Goal: Task Accomplishment & Management: Manage account settings

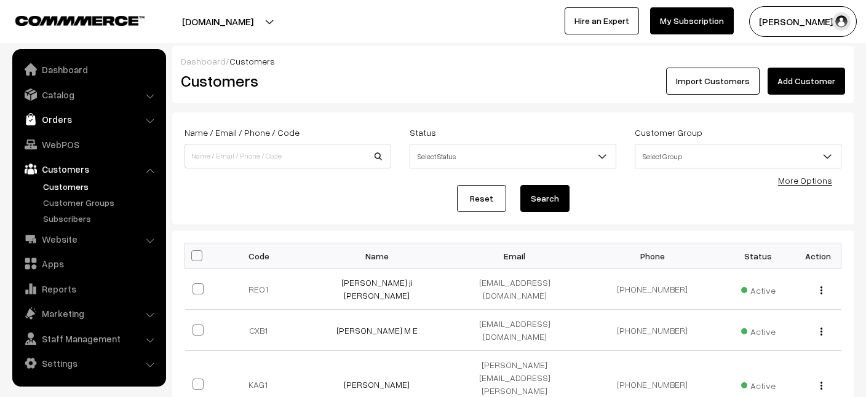
click at [55, 121] on link "Orders" at bounding box center [88, 119] width 146 height 22
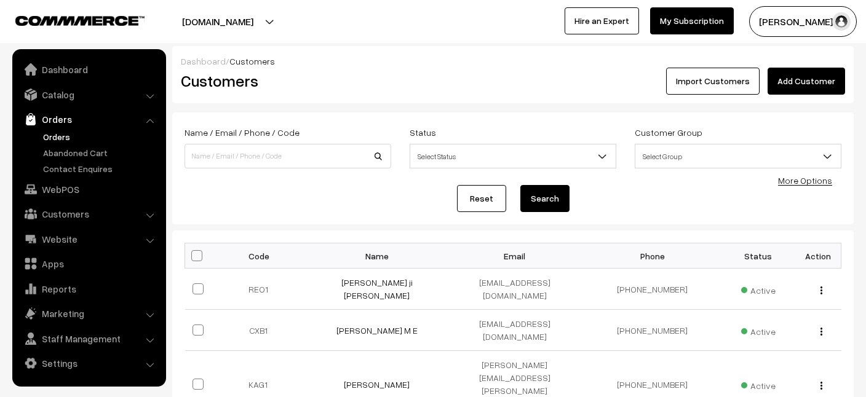
click at [55, 135] on link "Orders" at bounding box center [101, 136] width 122 height 13
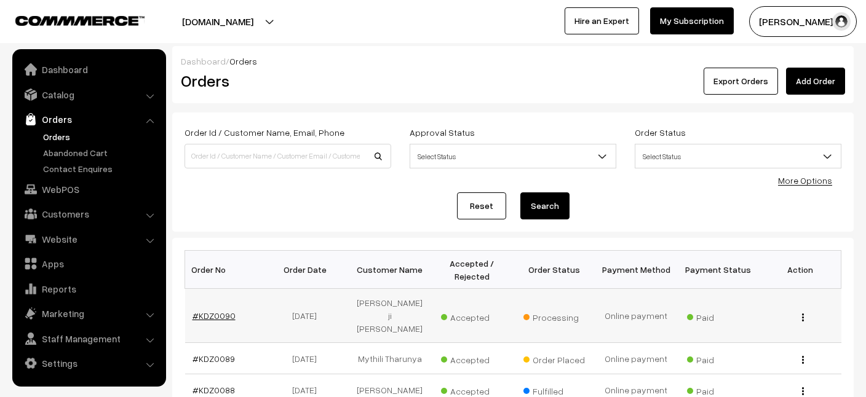
click at [210, 316] on link "#KDZ0090" at bounding box center [214, 316] width 43 height 10
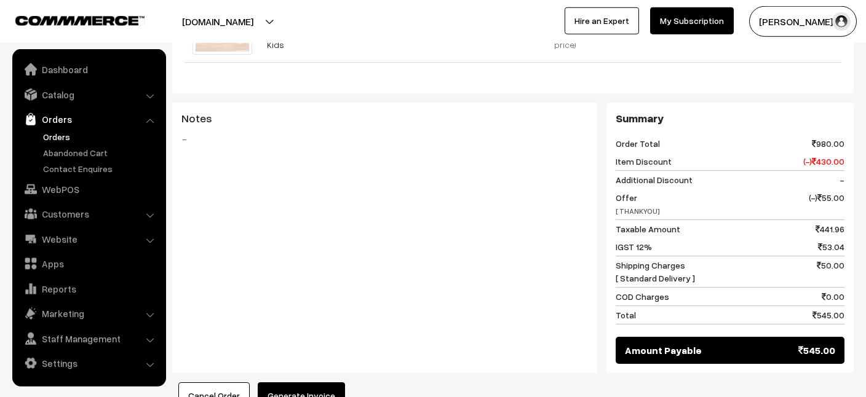
scroll to position [498, 0]
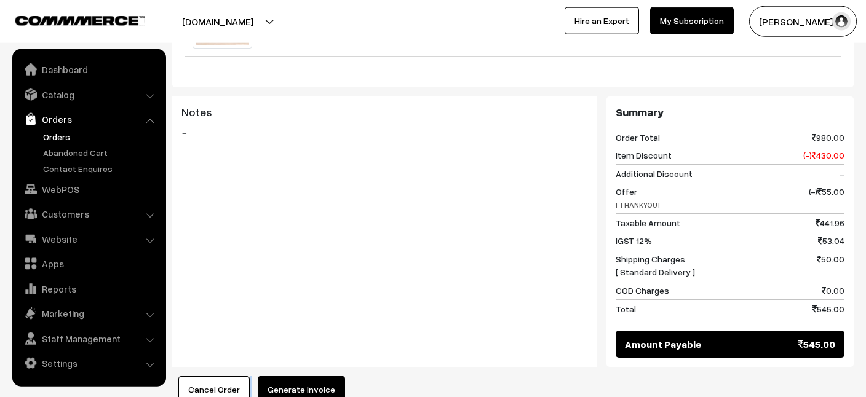
drag, startPoint x: 862, startPoint y: 63, endPoint x: 833, endPoint y: 347, distance: 285.7
click at [833, 347] on div "Product Price Tax Rate Quantity Total Montessori Sand Writing Tray with Alphabe…" at bounding box center [512, 173] width 681 height 460
click at [300, 376] on button "Generate Invoice" at bounding box center [301, 389] width 87 height 27
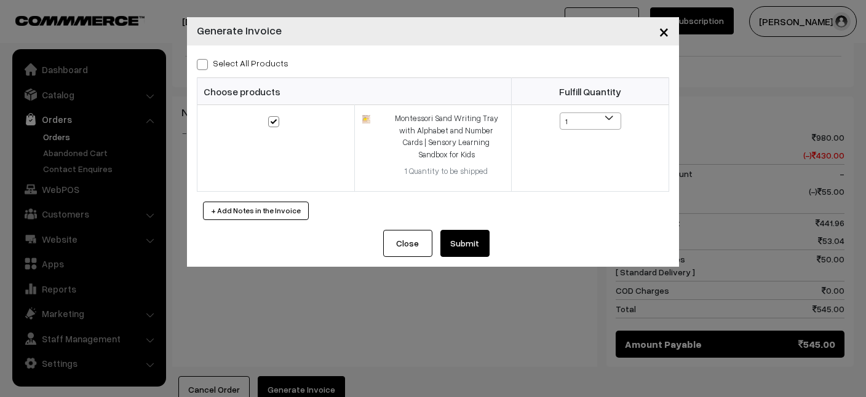
click at [204, 63] on span at bounding box center [202, 64] width 11 height 11
click at [204, 63] on input "Select All Products" at bounding box center [201, 62] width 8 height 8
checkbox input "true"
click at [468, 241] on button "Submit" at bounding box center [464, 243] width 49 height 27
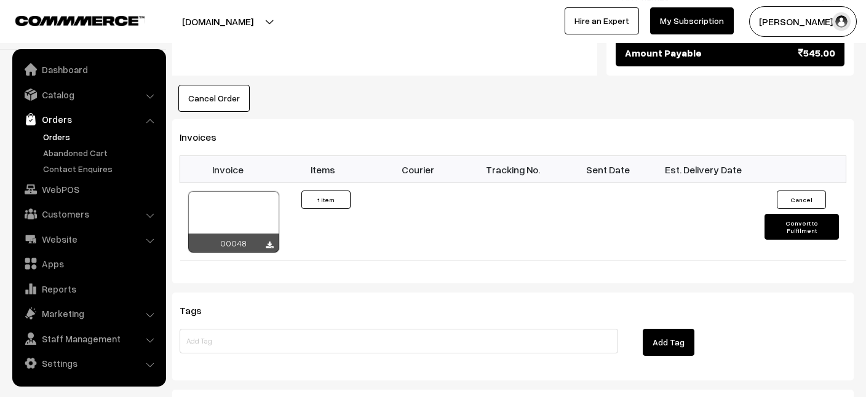
scroll to position [792, 0]
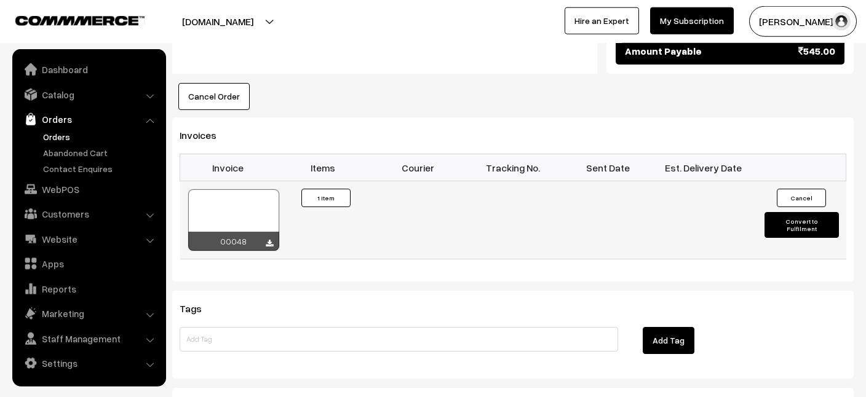
click at [234, 189] on div at bounding box center [233, 220] width 91 height 62
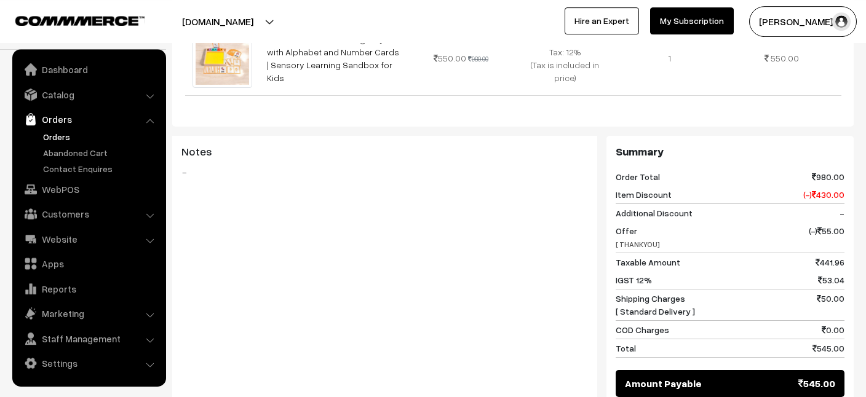
scroll to position [126, 0]
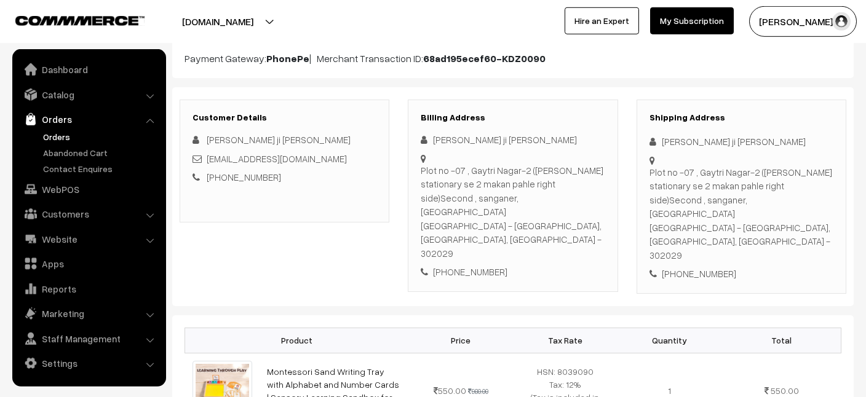
click at [153, 364] on li "Settings Shipping" at bounding box center [89, 363] width 148 height 22
click at [151, 341] on li "Staff Management Backend Users" at bounding box center [89, 339] width 148 height 22
click at [148, 364] on li "Settings Shipping" at bounding box center [89, 363] width 148 height 22
click at [61, 341] on link "Staff Management" at bounding box center [88, 339] width 146 height 22
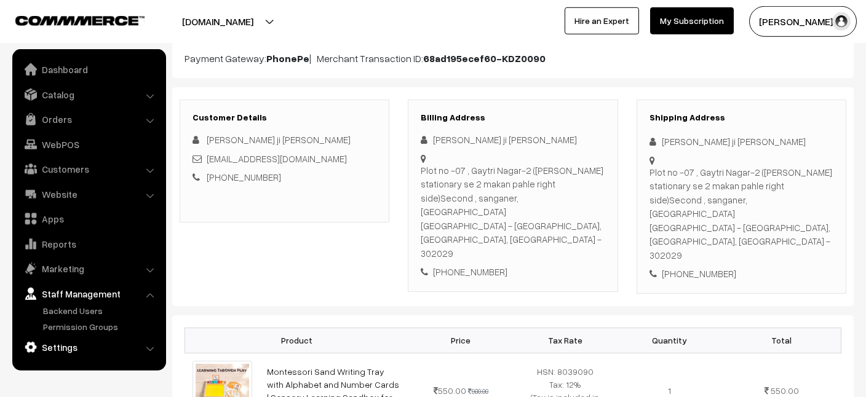
click at [60, 348] on link "Settings" at bounding box center [88, 347] width 146 height 22
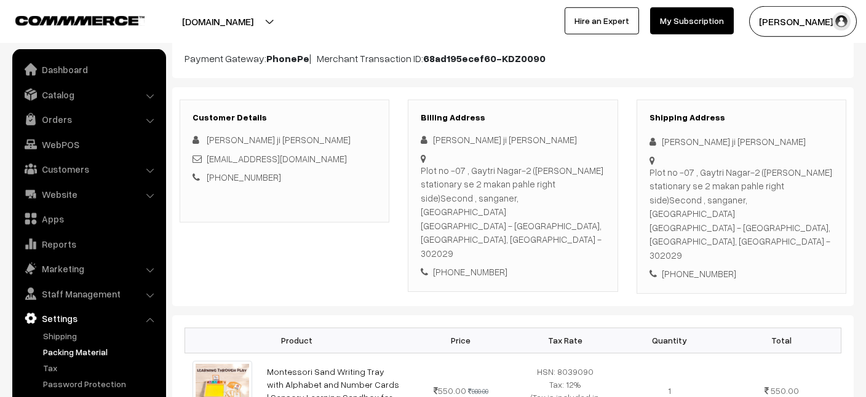
click at [66, 355] on link "Packing Material" at bounding box center [101, 352] width 122 height 13
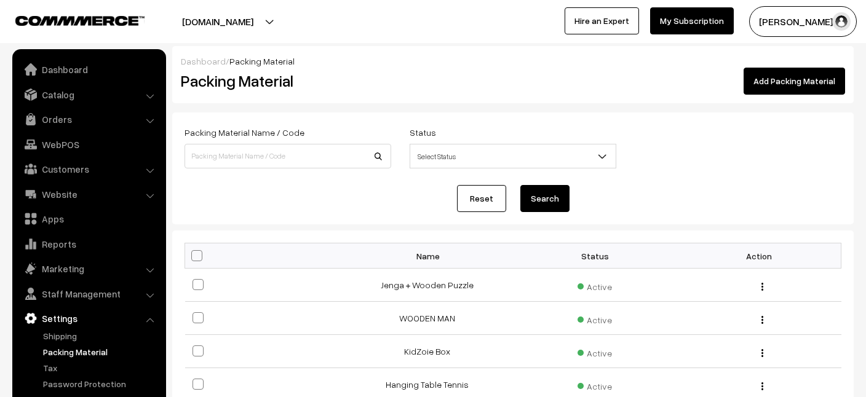
click at [811, 79] on link "Add Packing Material" at bounding box center [794, 81] width 101 height 27
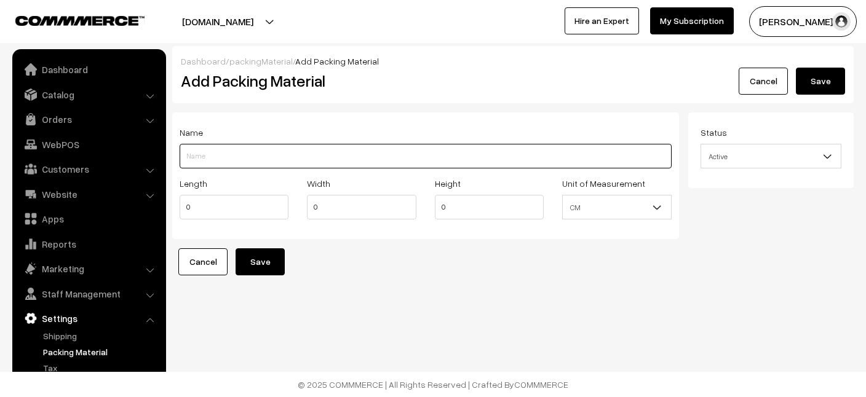
click at [254, 151] on input "Length" at bounding box center [426, 156] width 492 height 25
type input "Montessori Sand Box"
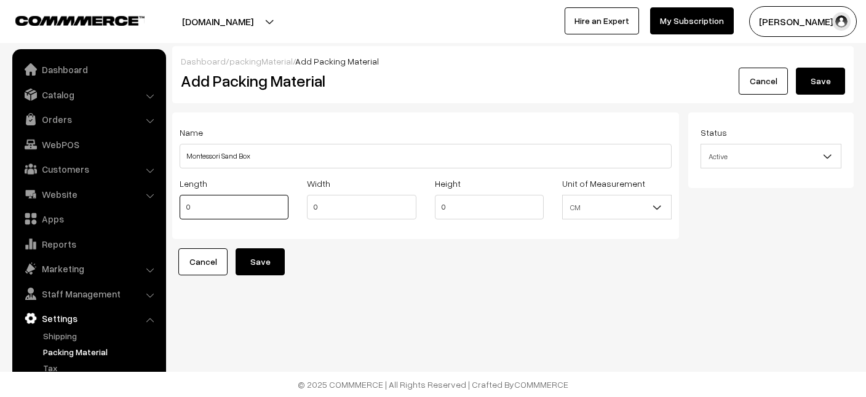
click at [210, 204] on input "0" at bounding box center [234, 207] width 109 height 25
type input "24"
click at [332, 211] on input "0" at bounding box center [361, 207] width 109 height 25
type input "0"
type input "4"
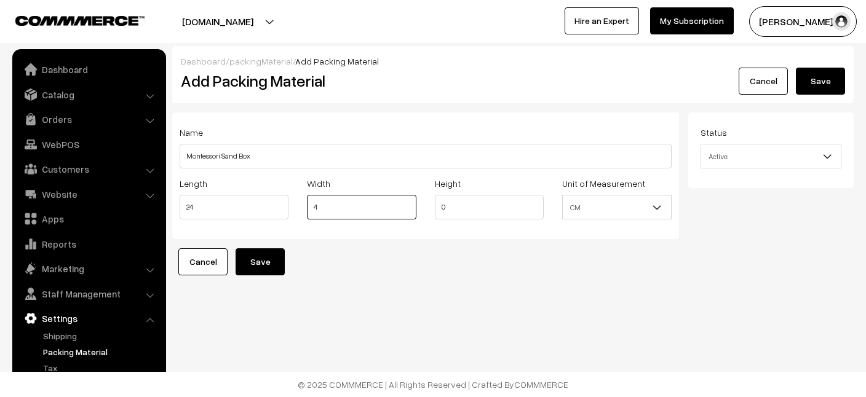
type input "4"
click at [473, 202] on input "0" at bounding box center [489, 207] width 109 height 25
type input "26"
click at [552, 295] on div "Dashboard / packingMaterial / Add Packing Material Add Packing Material Cancel …" at bounding box center [433, 173] width 866 height 346
click at [261, 263] on button "Save" at bounding box center [260, 261] width 49 height 27
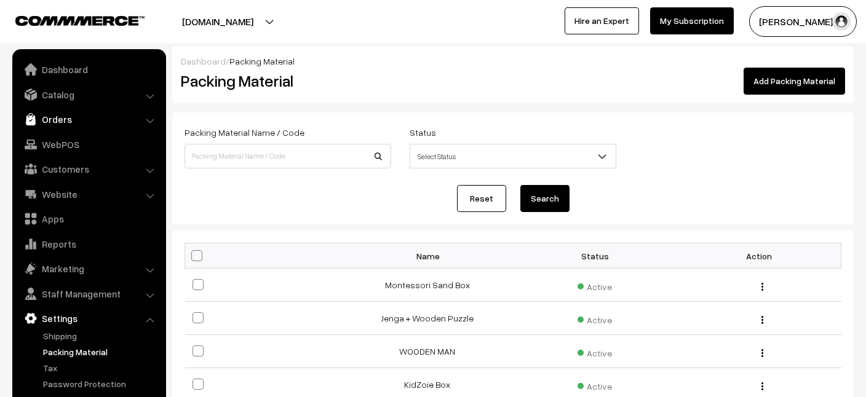
click at [67, 117] on link "Orders" at bounding box center [88, 119] width 146 height 22
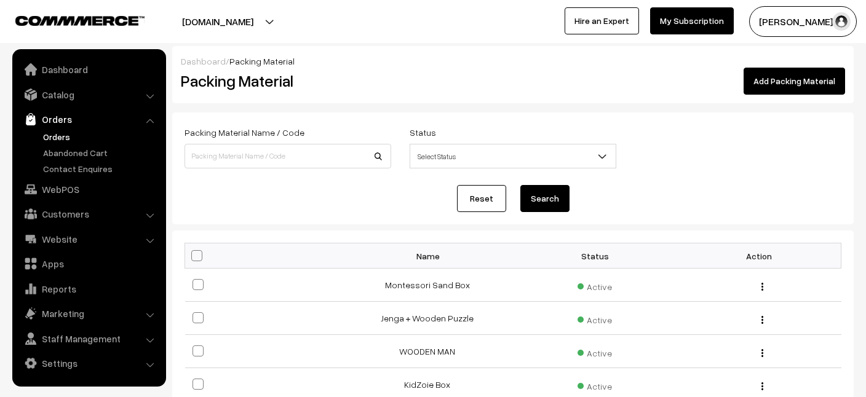
click at [67, 138] on link "Orders" at bounding box center [101, 136] width 122 height 13
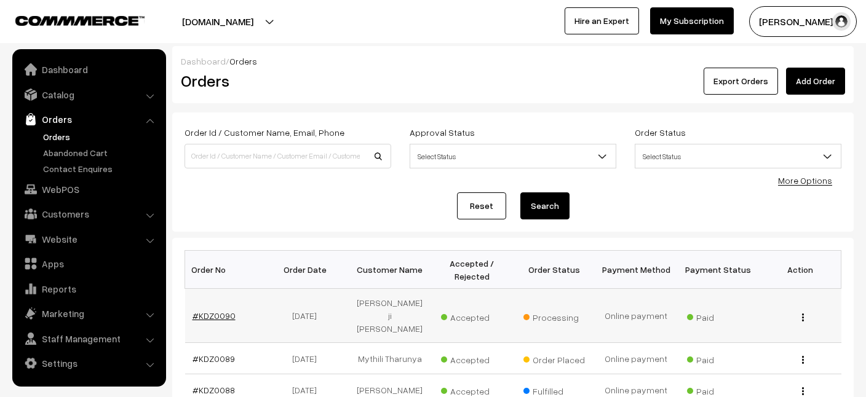
click at [205, 319] on link "#KDZ0090" at bounding box center [214, 316] width 43 height 10
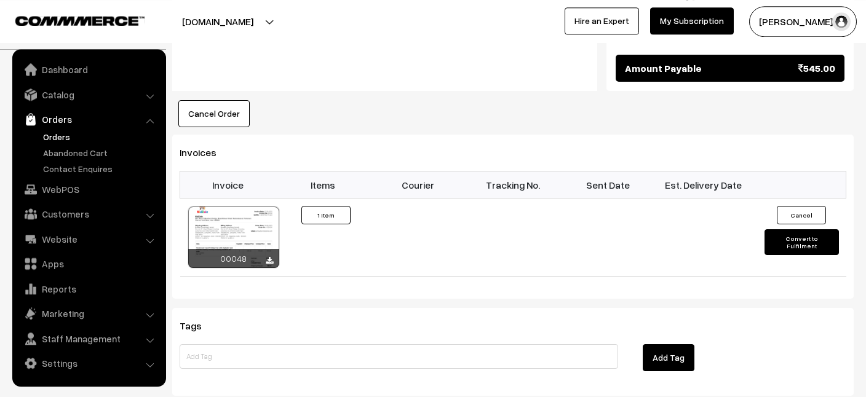
scroll to position [759, 0]
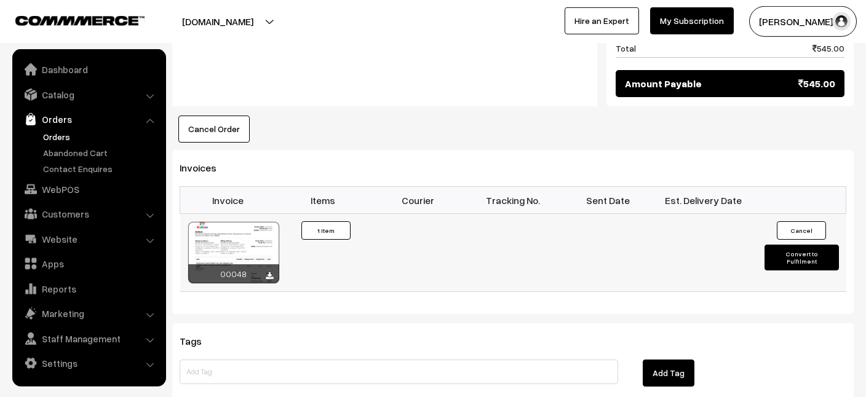
click at [790, 245] on button "Convert to Fulfilment" at bounding box center [801, 258] width 74 height 26
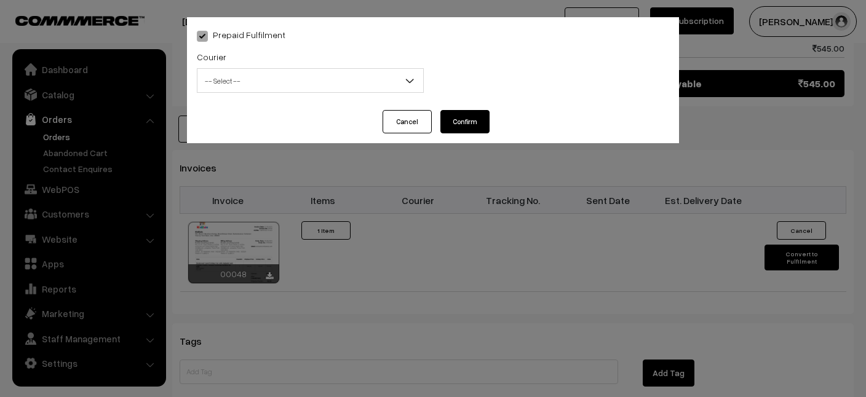
click at [304, 79] on span "-- Select --" at bounding box center [310, 81] width 226 height 22
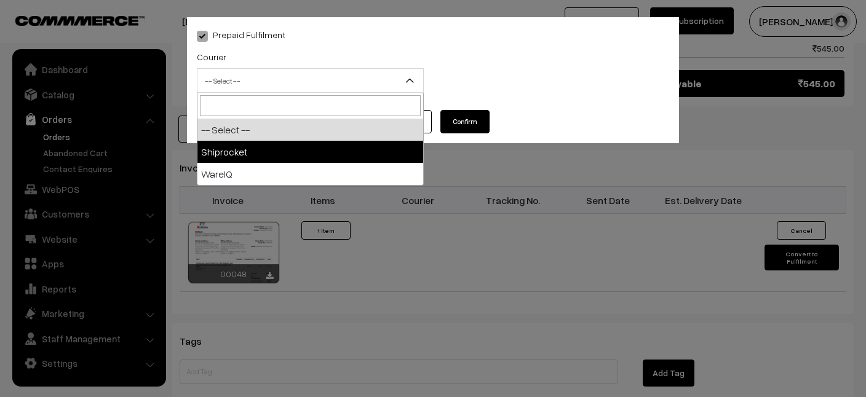
select select "1"
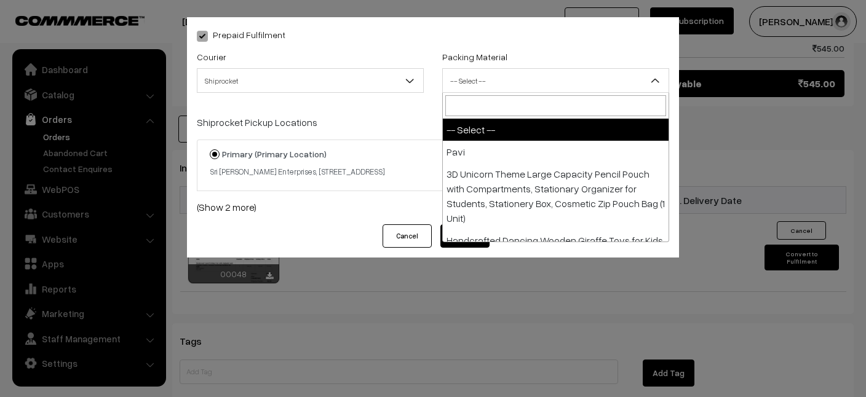
click at [481, 82] on span "-- Select --" at bounding box center [556, 81] width 226 height 22
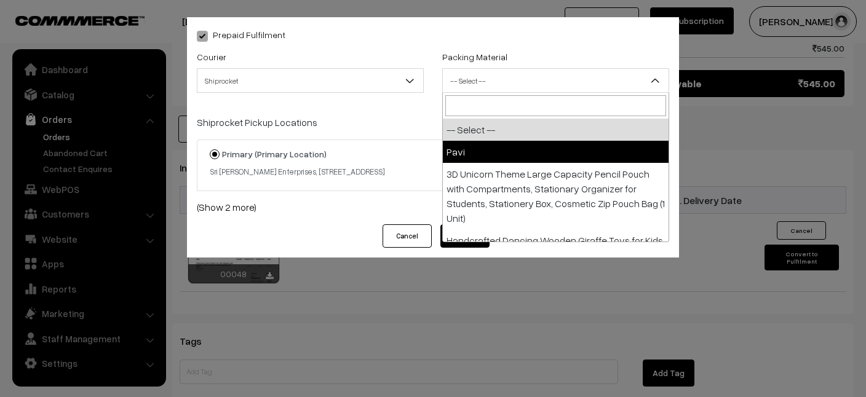
scroll to position [371, 0]
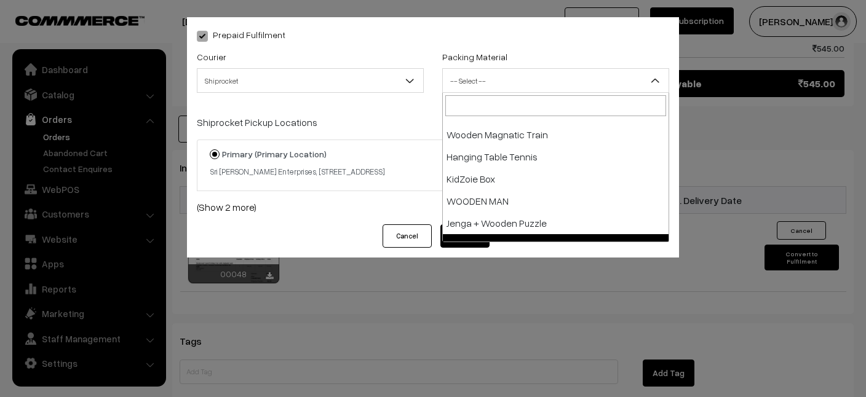
select select "18"
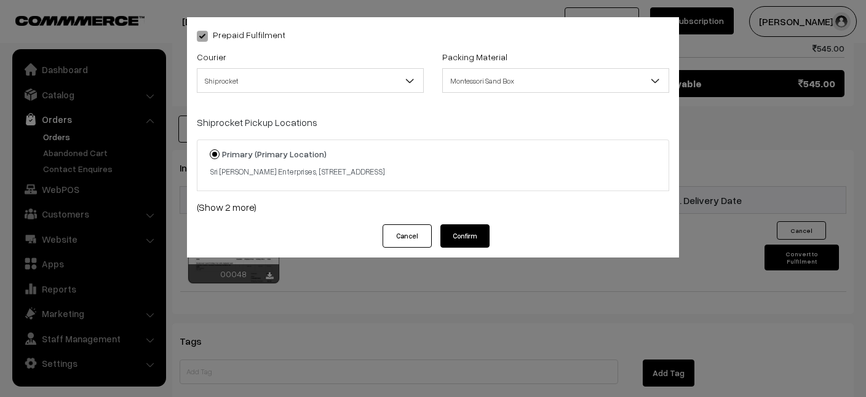
click at [471, 246] on button "Confirm" at bounding box center [464, 235] width 49 height 23
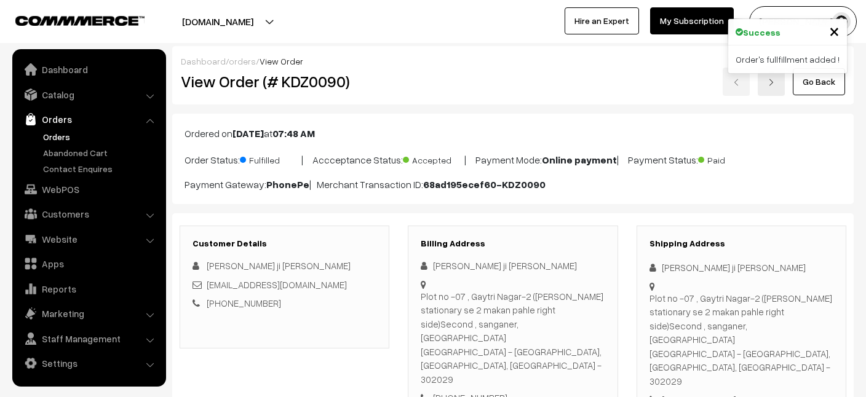
scroll to position [759, 0]
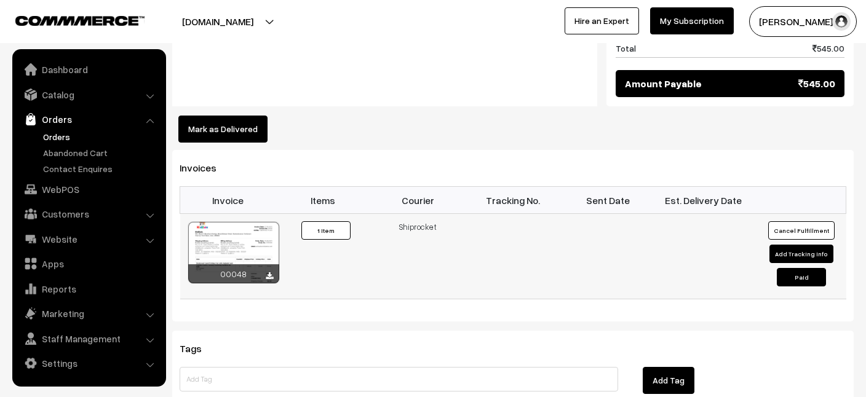
click at [803, 268] on button "Paid" at bounding box center [801, 277] width 49 height 18
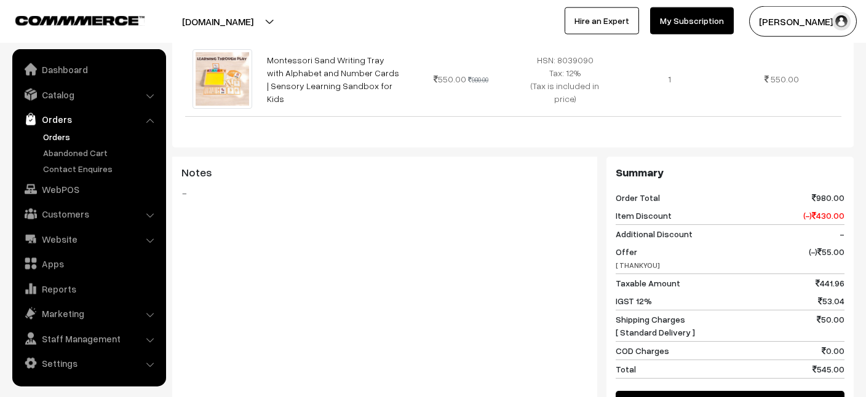
scroll to position [771, 0]
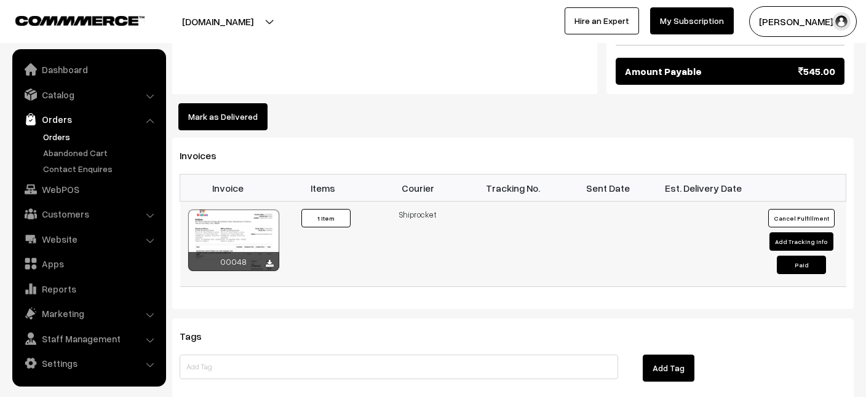
click at [798, 232] on button "Add Tracking Info" at bounding box center [801, 241] width 64 height 18
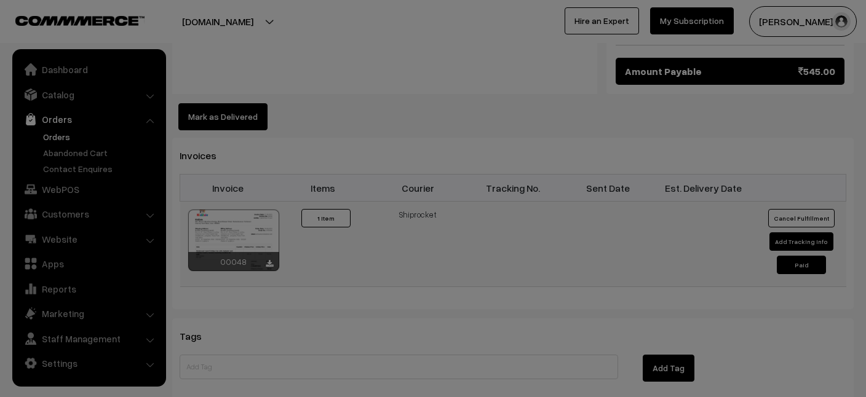
select select "1"
type input "SRSP1458178237"
type input "27-08-2025 09:26"
type input "03-09-2025 04:26"
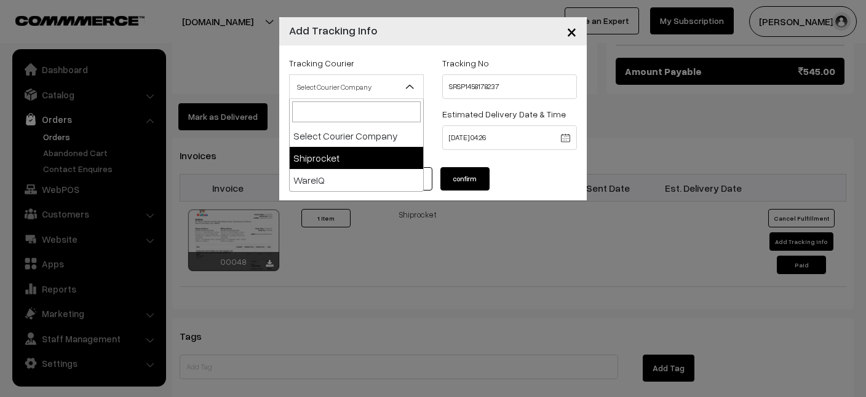
click at [392, 85] on span "Select Courier Company" at bounding box center [356, 87] width 133 height 22
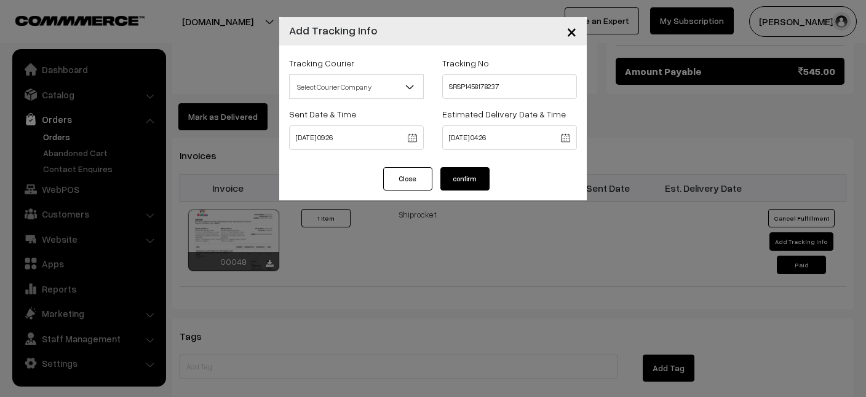
click at [466, 175] on button "confirm" at bounding box center [464, 178] width 49 height 23
